Goal: Task Accomplishment & Management: Manage account settings

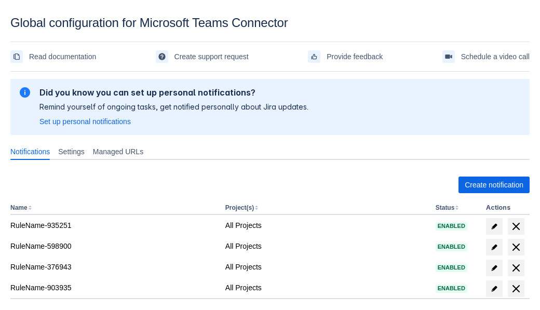
click at [494, 185] on span "Create notification" at bounding box center [494, 185] width 59 height 17
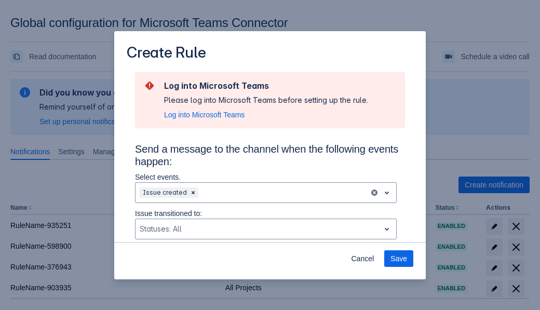
type input "RuleName-660505New Rule (5)"
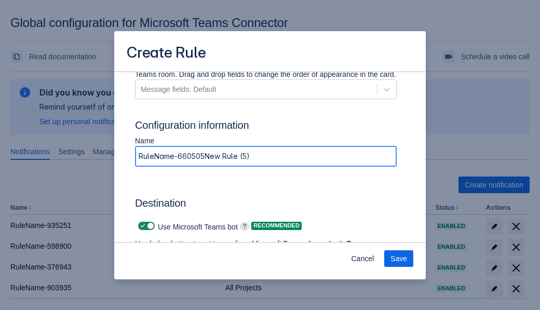
scroll to position [817, 0]
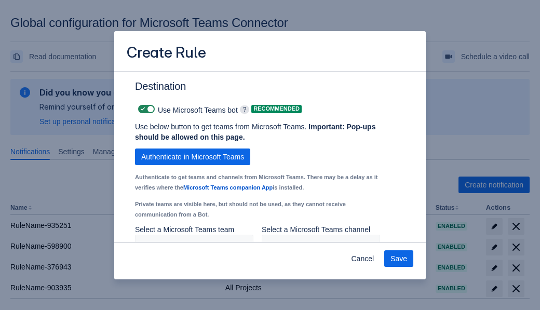
click at [193, 149] on span "Authenticate in Microsoft Teams" at bounding box center [192, 157] width 103 height 17
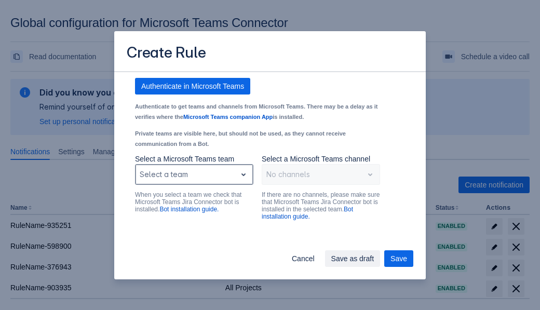
click at [194, 181] on div "Scrollable content" at bounding box center [186, 174] width 92 height 12
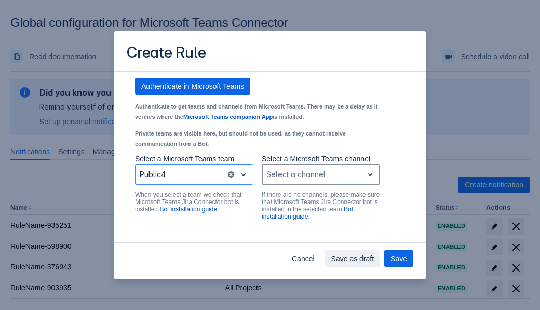
click at [321, 181] on div "Scrollable content" at bounding box center [313, 174] width 92 height 12
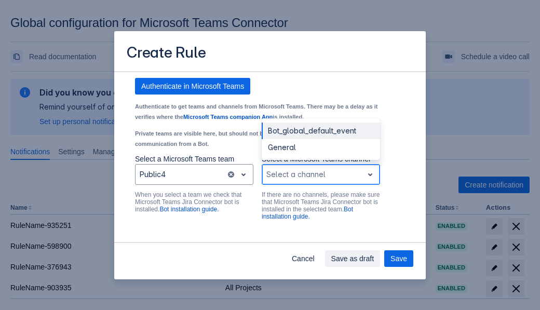
click at [321, 139] on div "Bot_global_default_event" at bounding box center [321, 131] width 118 height 17
click at [375, 259] on span "Save as draft" at bounding box center [352, 258] width 43 height 17
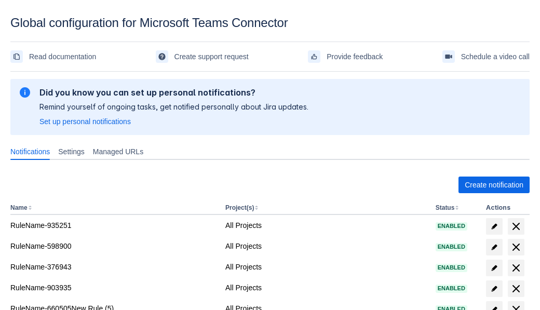
click at [516, 303] on span "delete" at bounding box center [516, 309] width 12 height 12
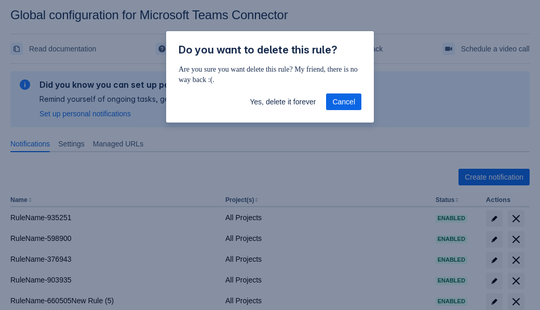
click at [283, 102] on span "Yes, delete it forever" at bounding box center [283, 102] width 66 height 17
